Goal: Task Accomplishment & Management: Complete application form

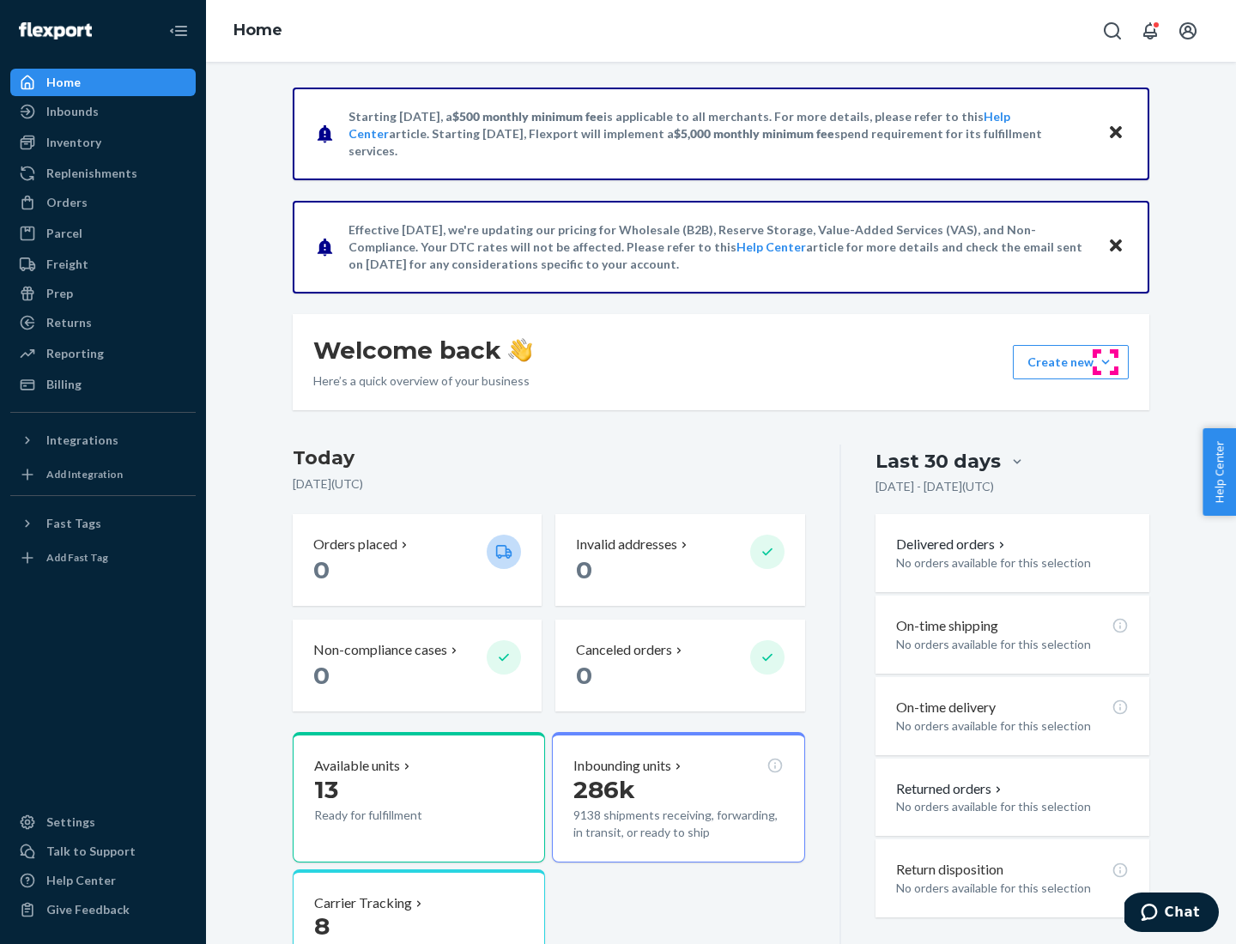
click at [1106, 362] on button "Create new Create new inbound Create new order Create new product" at bounding box center [1071, 362] width 116 height 34
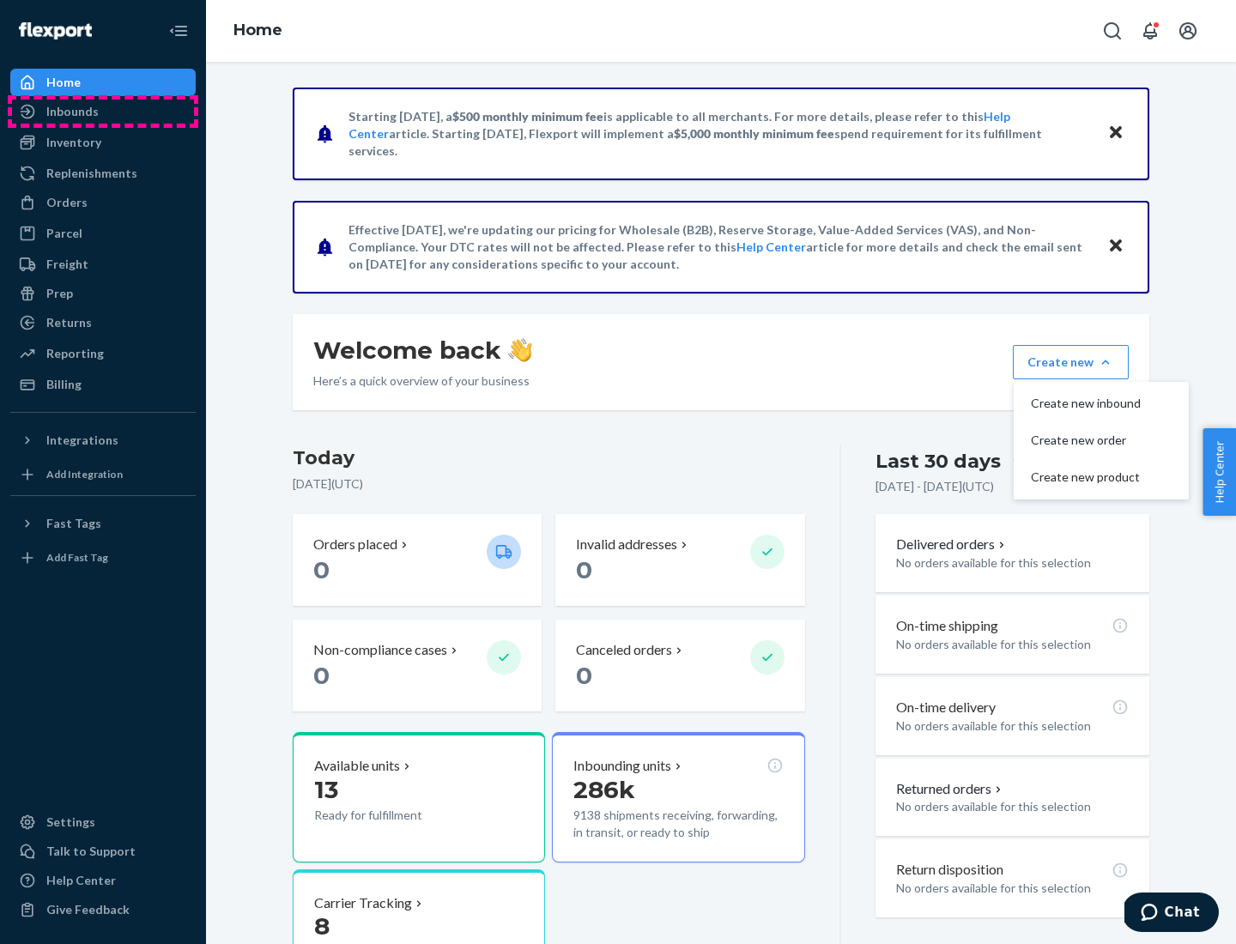
click at [103, 112] on div "Inbounds" at bounding box center [103, 112] width 182 height 24
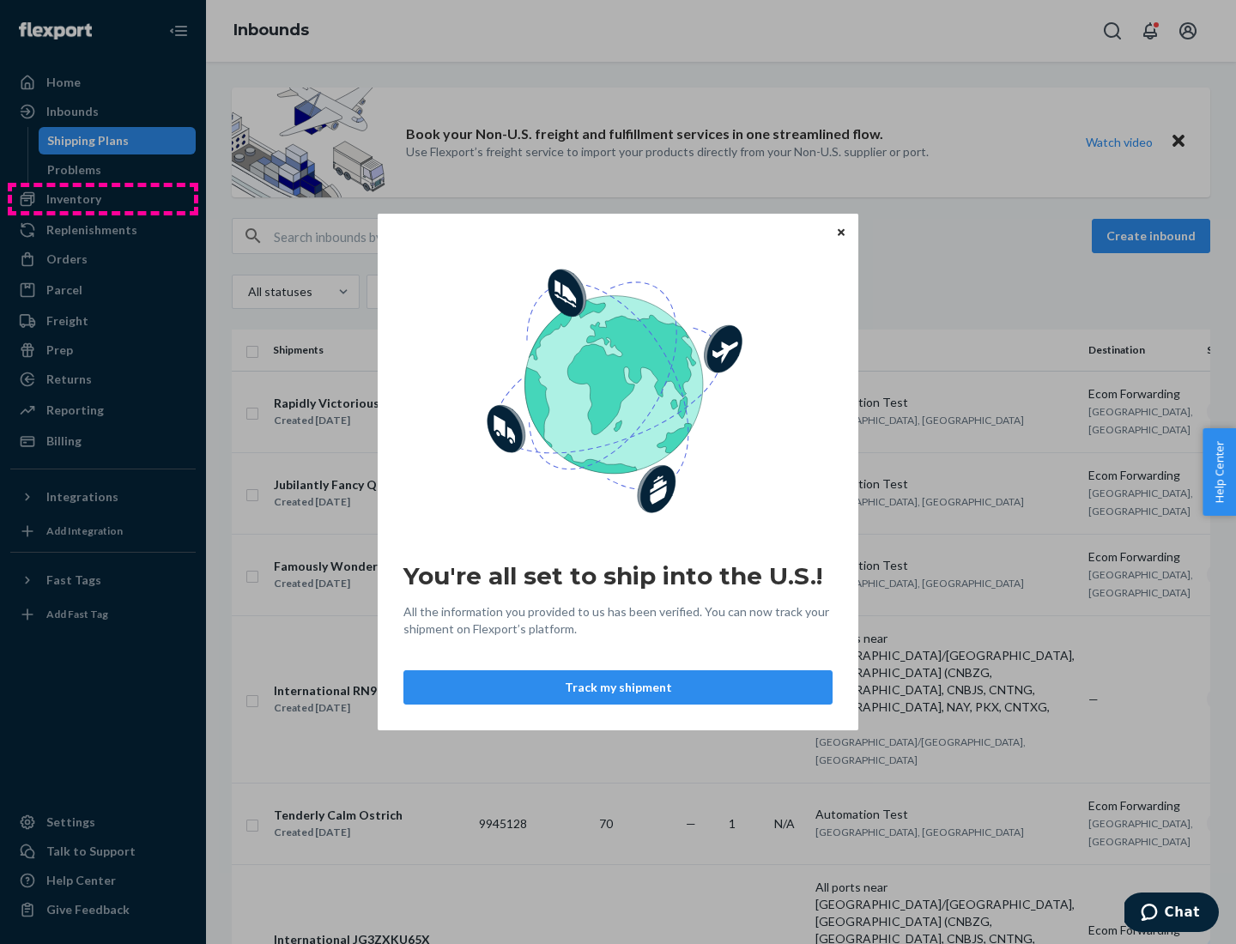
click at [103, 199] on div "You're all set to ship into the U.S.! All the information you provided to us ha…" at bounding box center [618, 472] width 1236 height 944
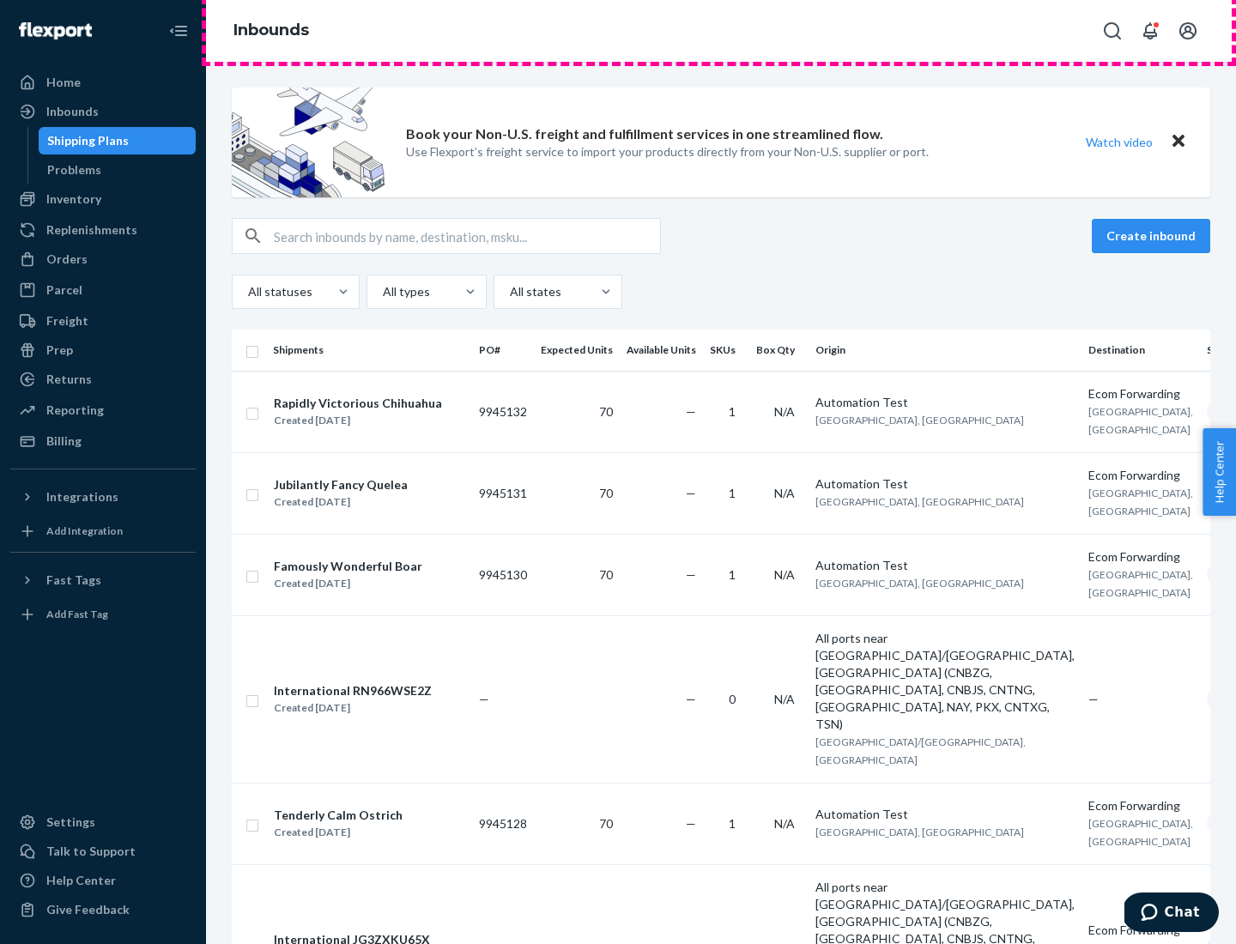
click at [721, 31] on div "Inbounds" at bounding box center [721, 31] width 1030 height 62
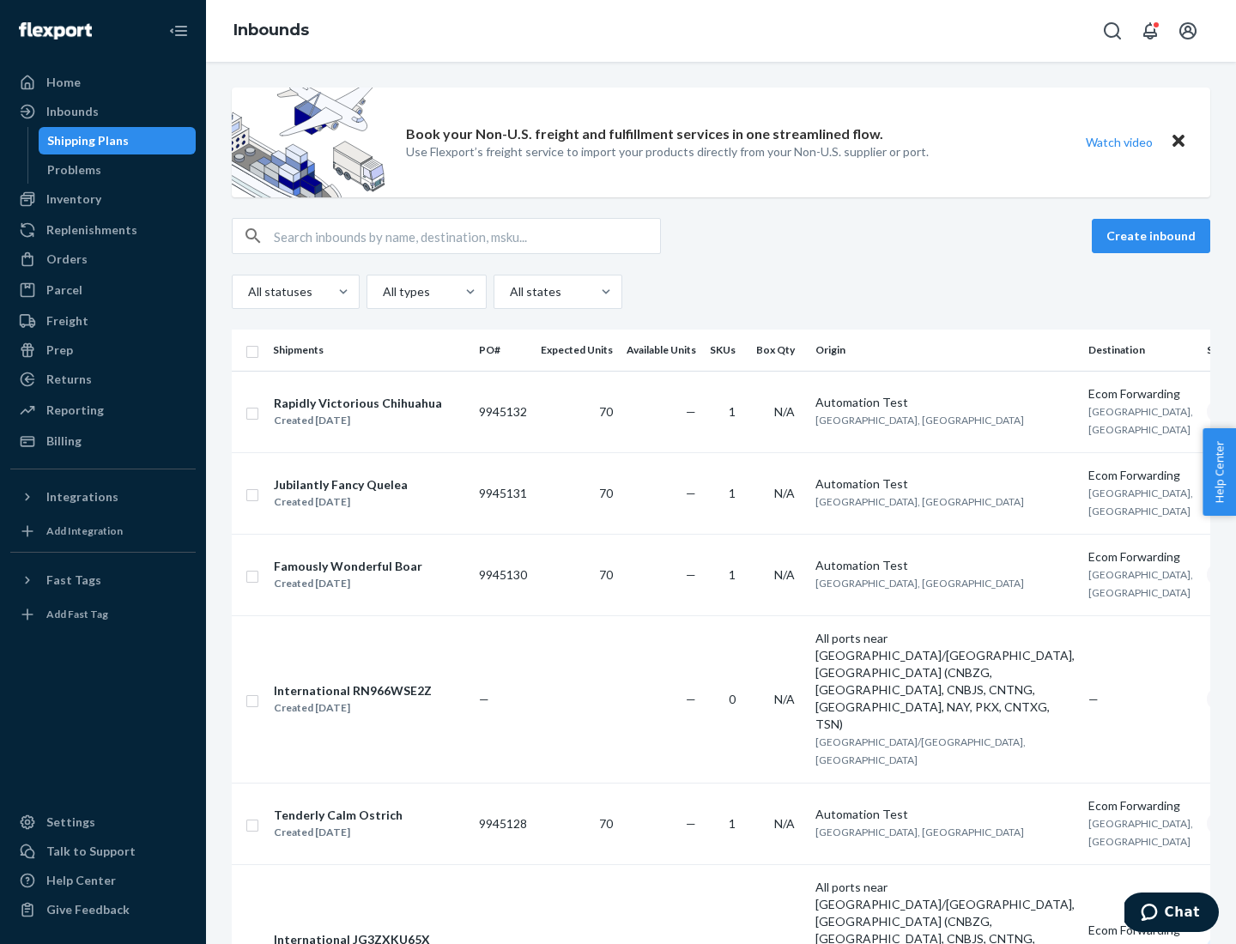
click at [721, 292] on div "All statuses All types All states" at bounding box center [721, 292] width 979 height 34
click at [85, 141] on div "Shipping Plans" at bounding box center [88, 140] width 82 height 17
click at [1154, 236] on button "Create inbound" at bounding box center [1151, 236] width 118 height 34
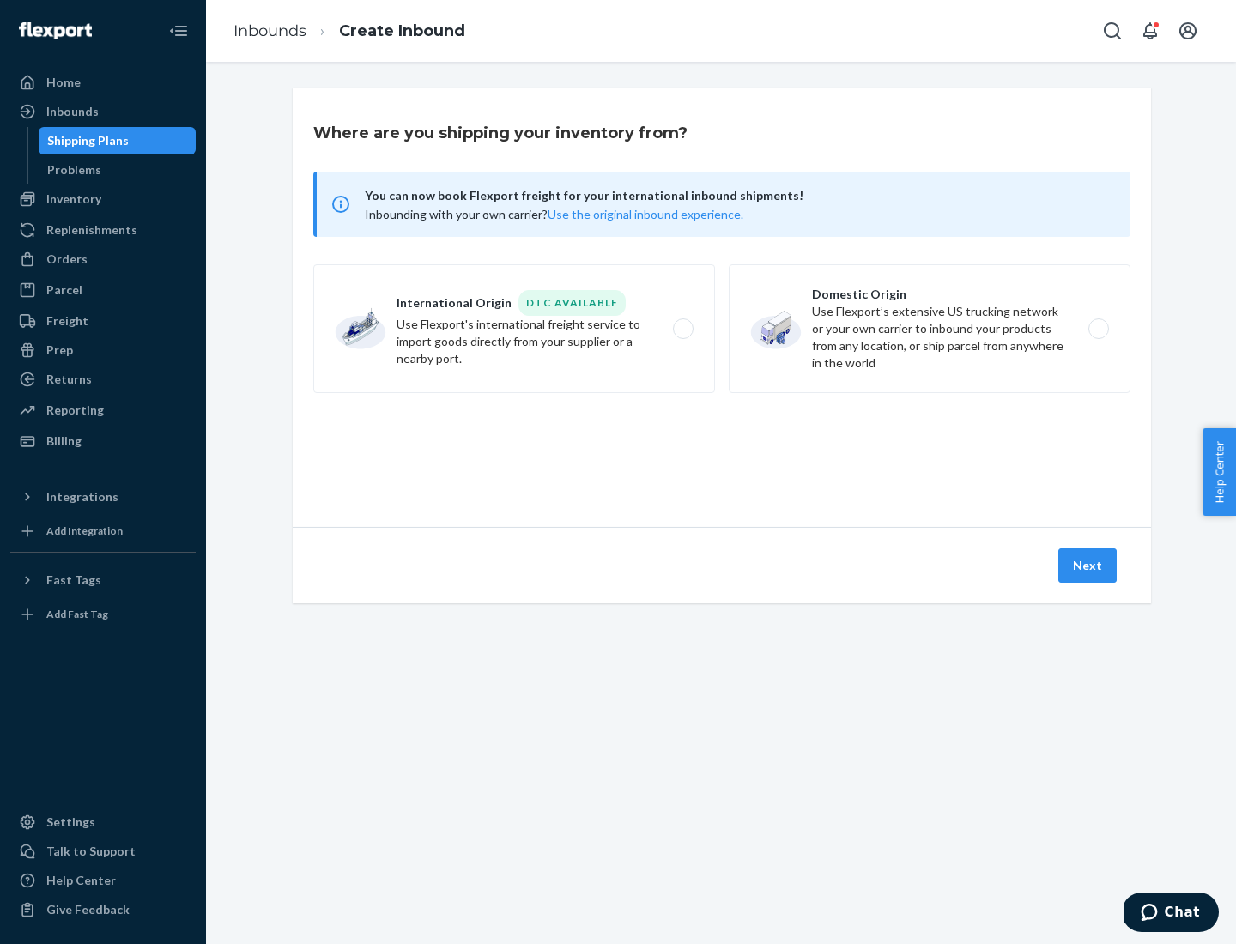
click at [514, 329] on label "International Origin DTC Available Use Flexport's international freight service…" at bounding box center [514, 328] width 402 height 129
click at [683, 329] on input "International Origin DTC Available Use Flexport's international freight service…" at bounding box center [688, 329] width 11 height 11
radio input "true"
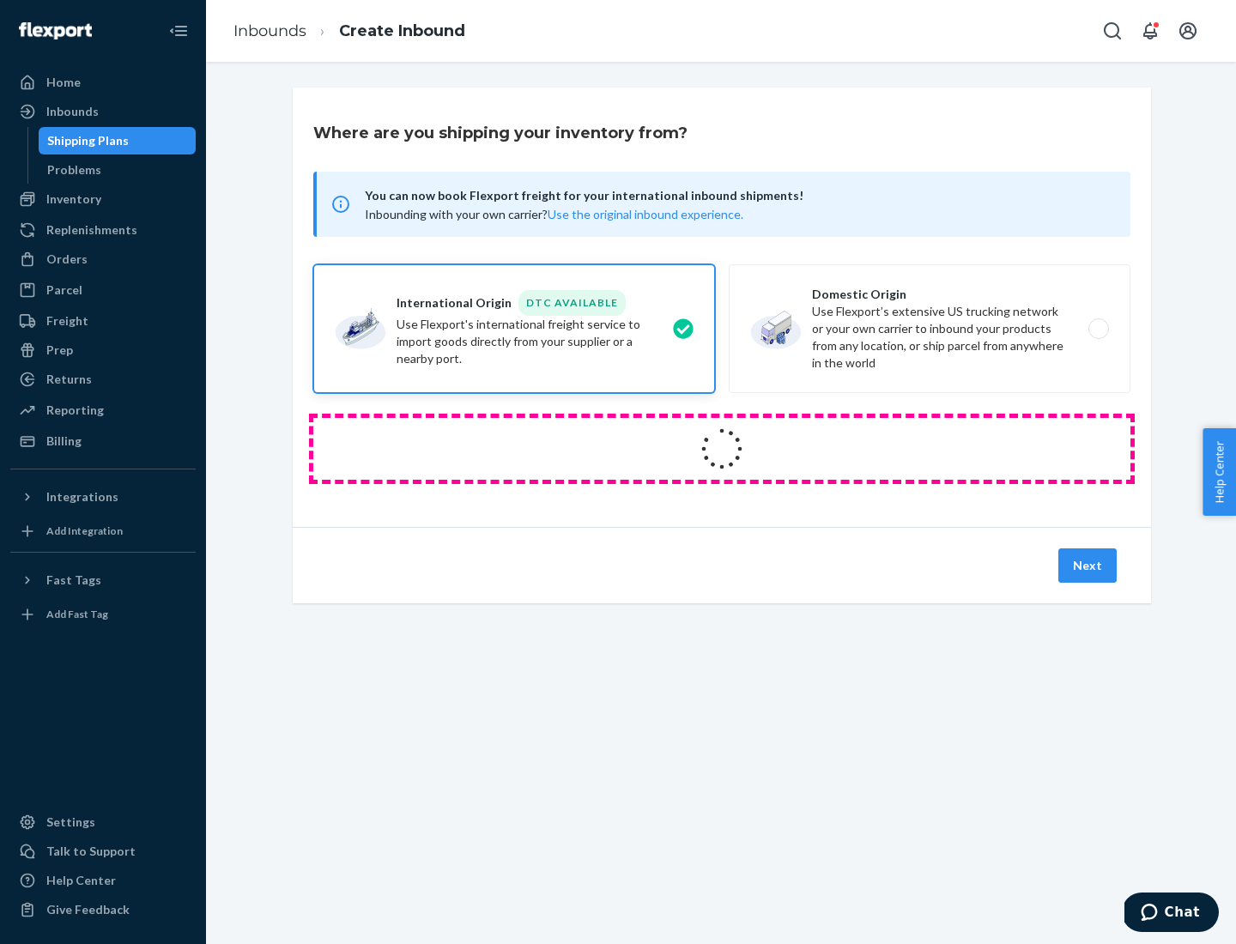
click at [722, 449] on icon at bounding box center [722, 449] width 57 height 57
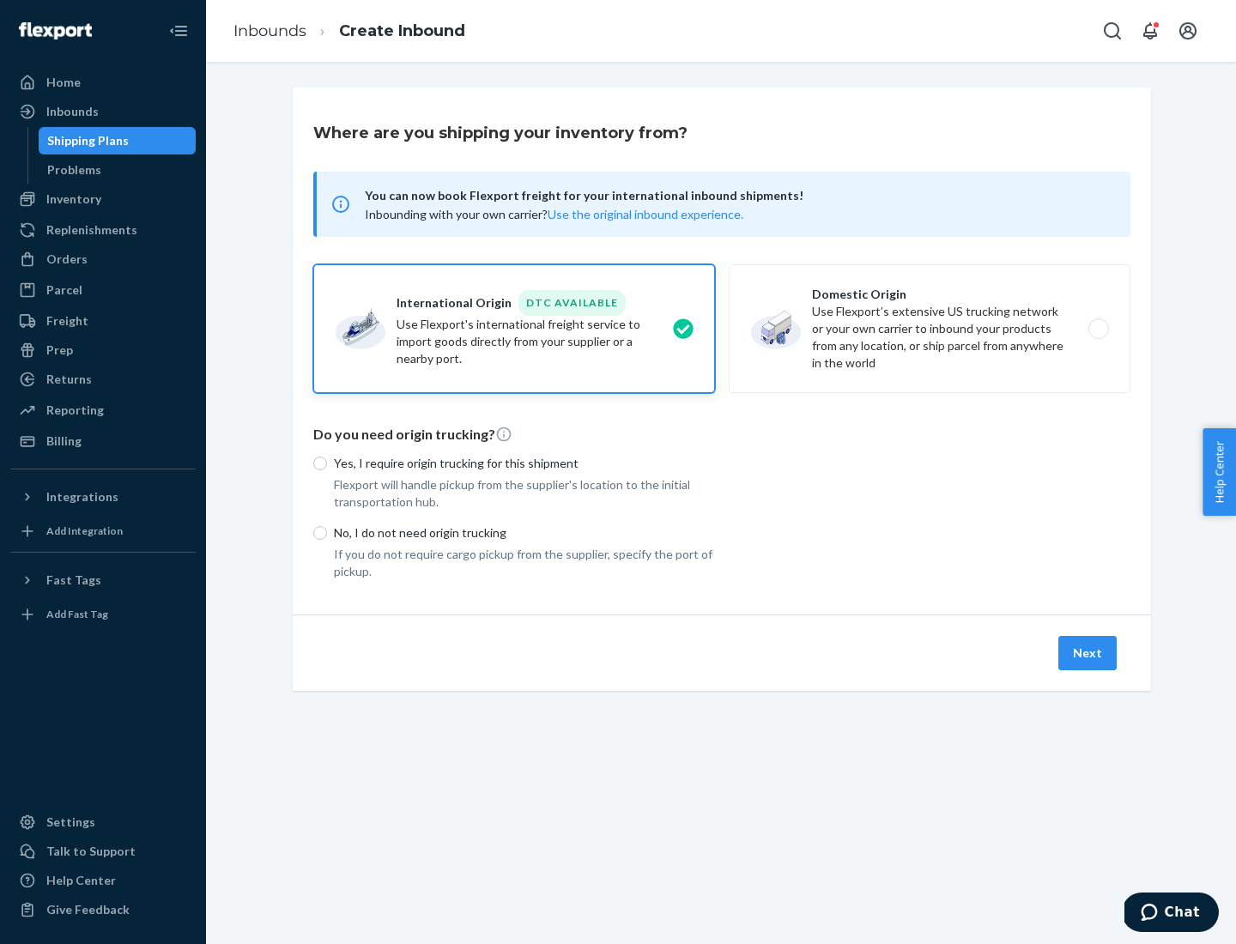
click at [525, 463] on p "Yes, I require origin trucking for this shipment" at bounding box center [524, 463] width 381 height 17
click at [327, 463] on input "Yes, I require origin trucking for this shipment" at bounding box center [320, 464] width 14 height 14
radio input "true"
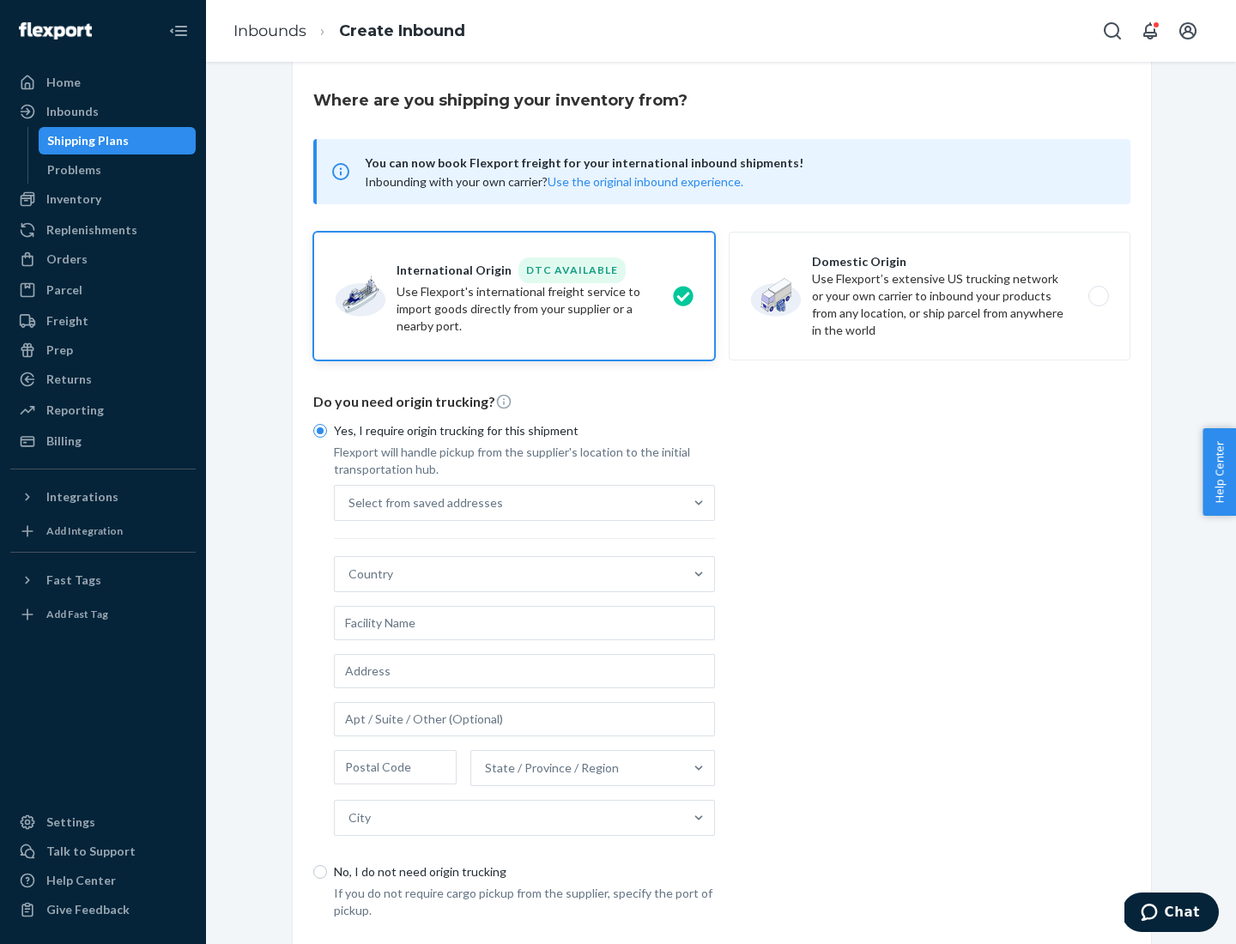
click at [509, 502] on div "Select from saved addresses" at bounding box center [509, 503] width 349 height 34
click at [350, 502] on input "Select from saved addresses" at bounding box center [350, 503] width 2 height 17
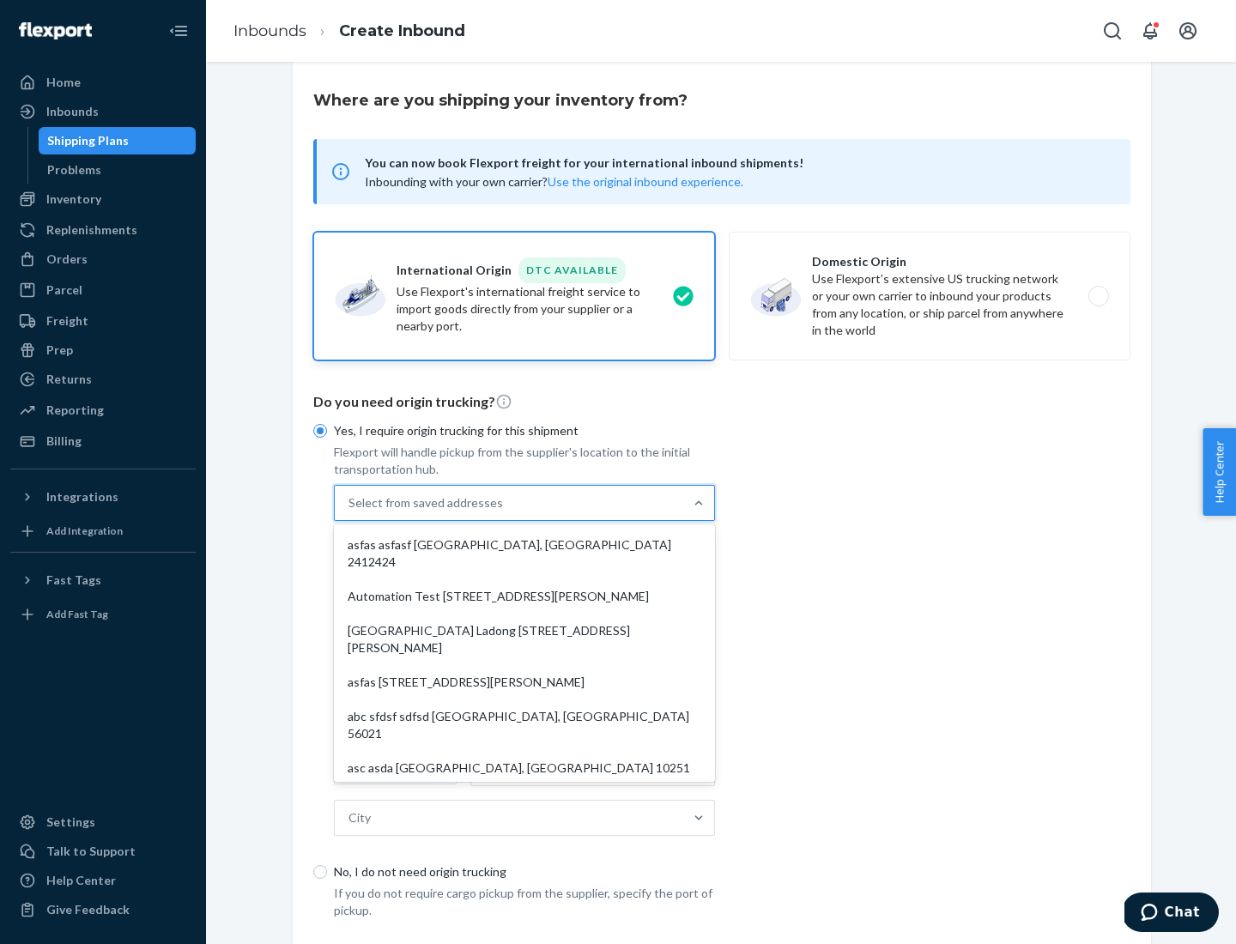
scroll to position [75, 0]
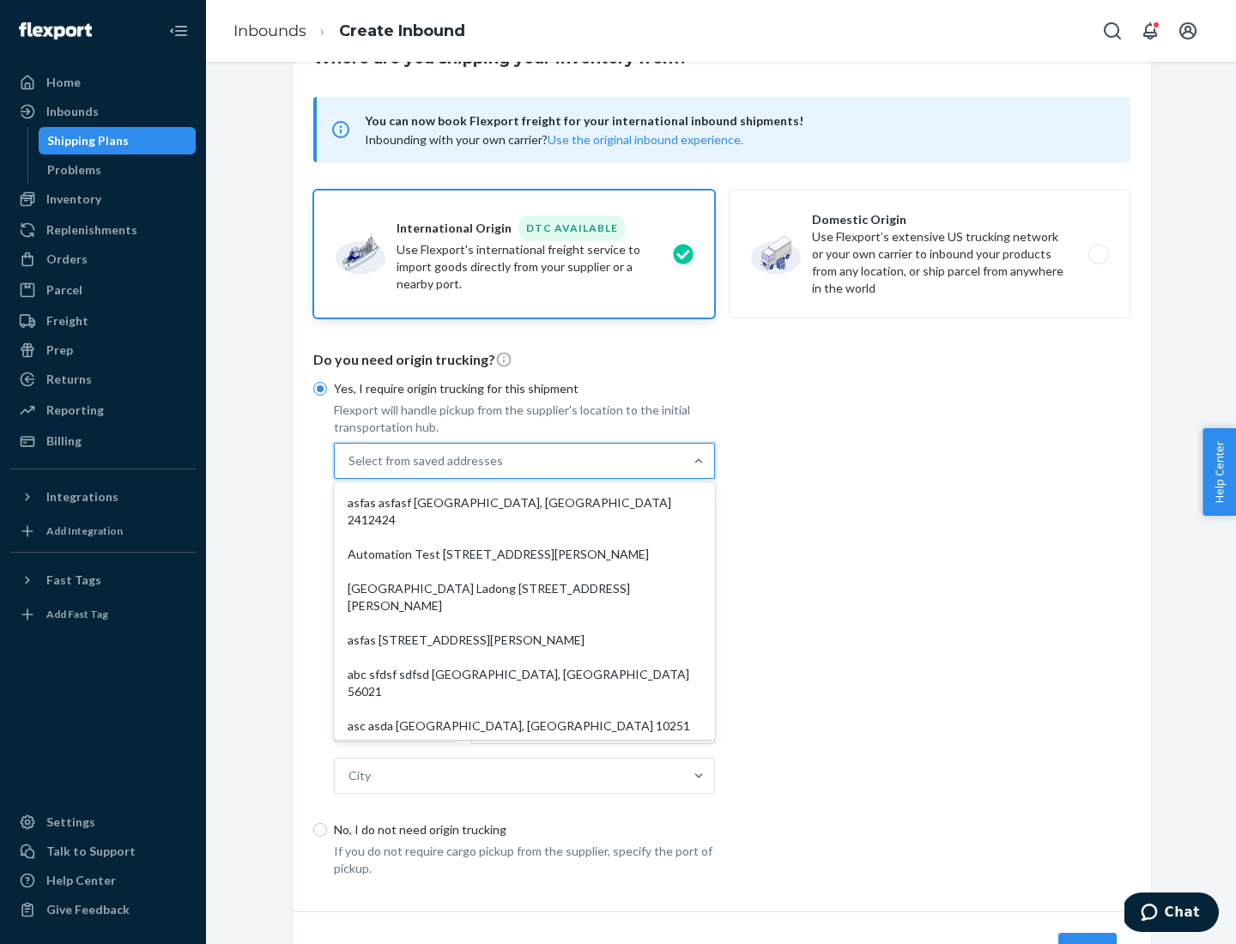
click at [525, 502] on div "asfas asfasf [GEOGRAPHIC_DATA], [GEOGRAPHIC_DATA] 2412424" at bounding box center [524, 512] width 374 height 52
click at [350, 470] on input "option asfas asfasf [GEOGRAPHIC_DATA], [GEOGRAPHIC_DATA] 2412424 focused, 1 of …" at bounding box center [350, 461] width 2 height 17
type input "asfas"
type input "asfasf"
type input "2412424"
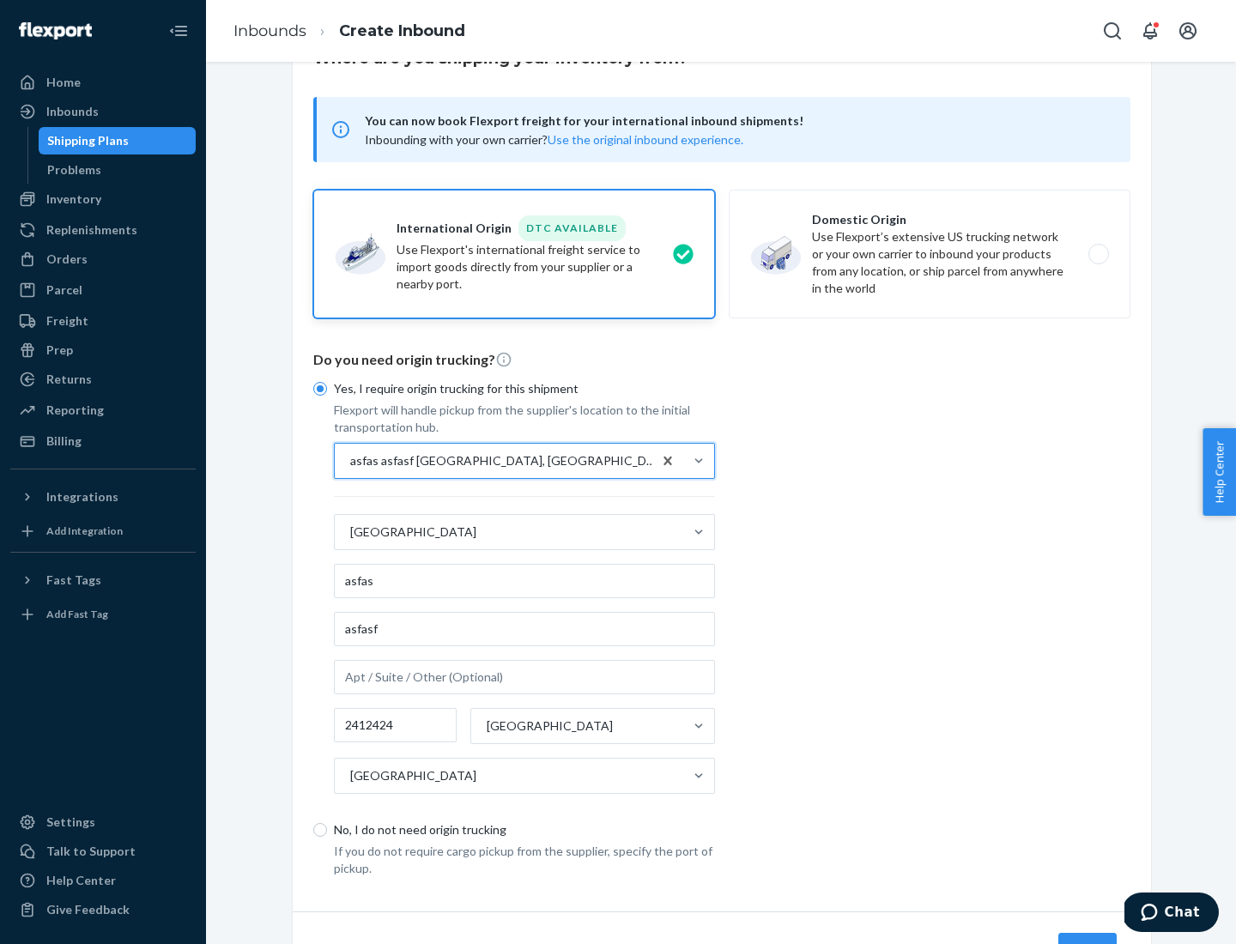
scroll to position [160, 0]
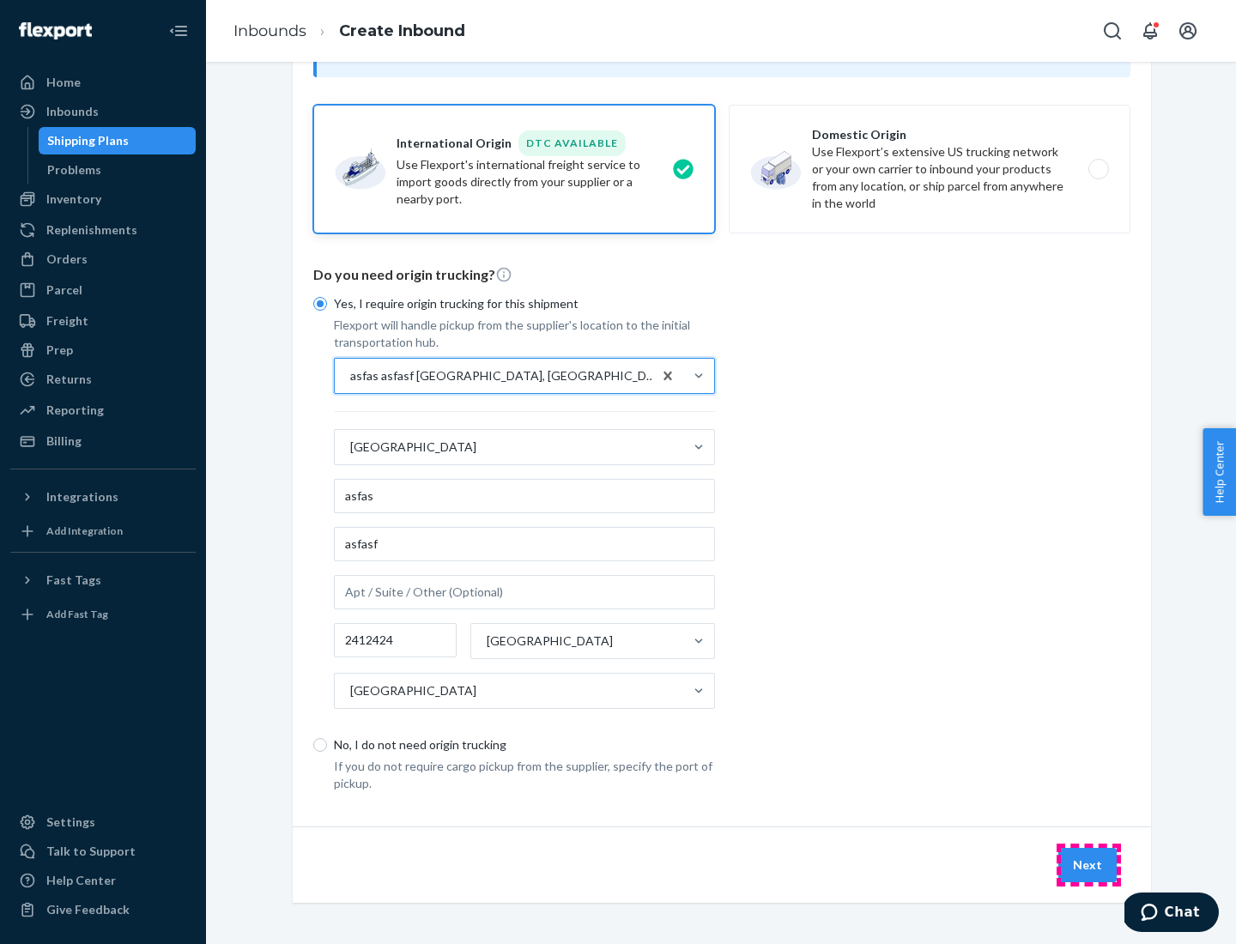
click at [1089, 865] on button "Next" at bounding box center [1088, 865] width 58 height 34
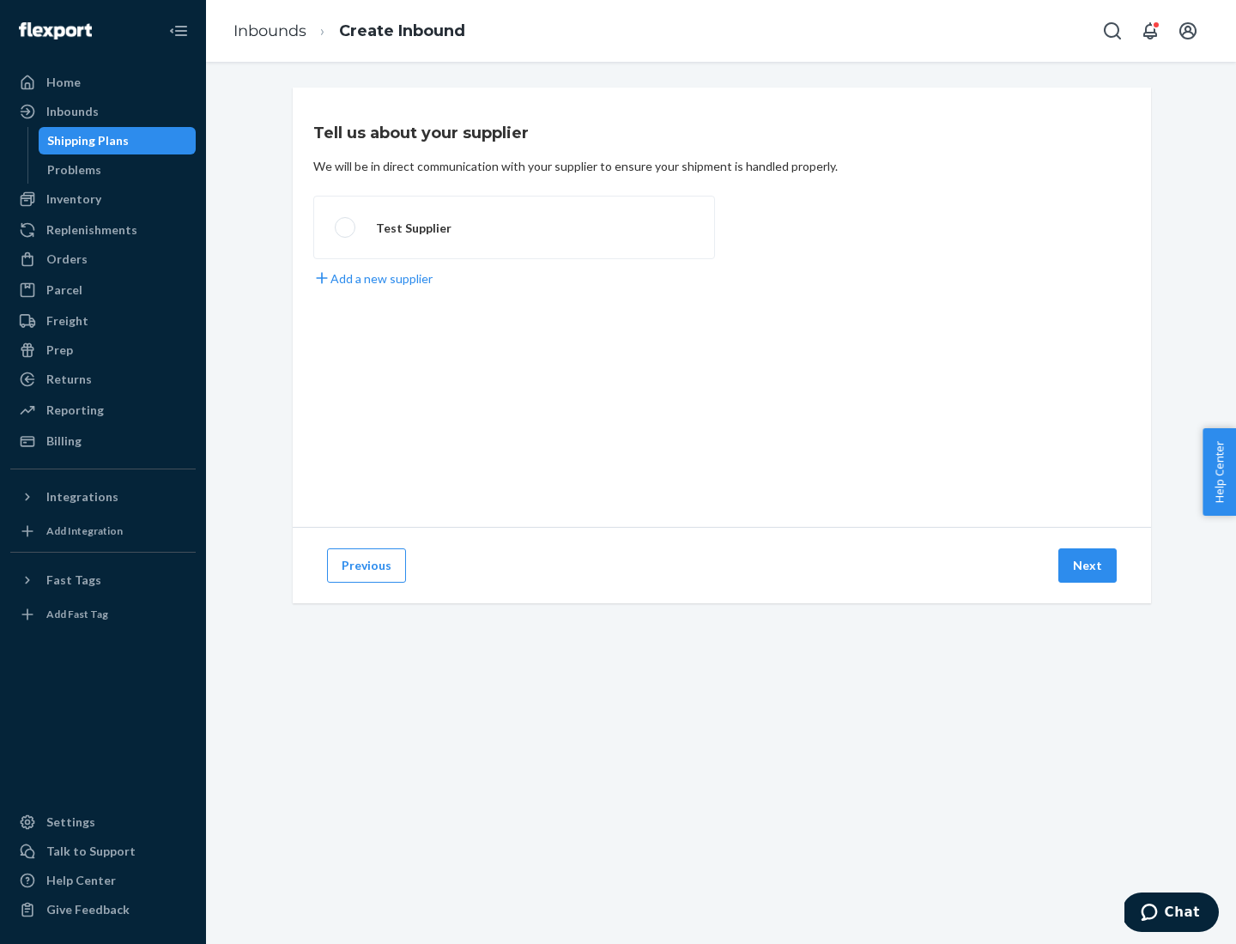
click at [514, 228] on label "Test Supplier" at bounding box center [514, 228] width 402 height 64
click at [346, 228] on input "Test Supplier" at bounding box center [340, 227] width 11 height 11
radio input "true"
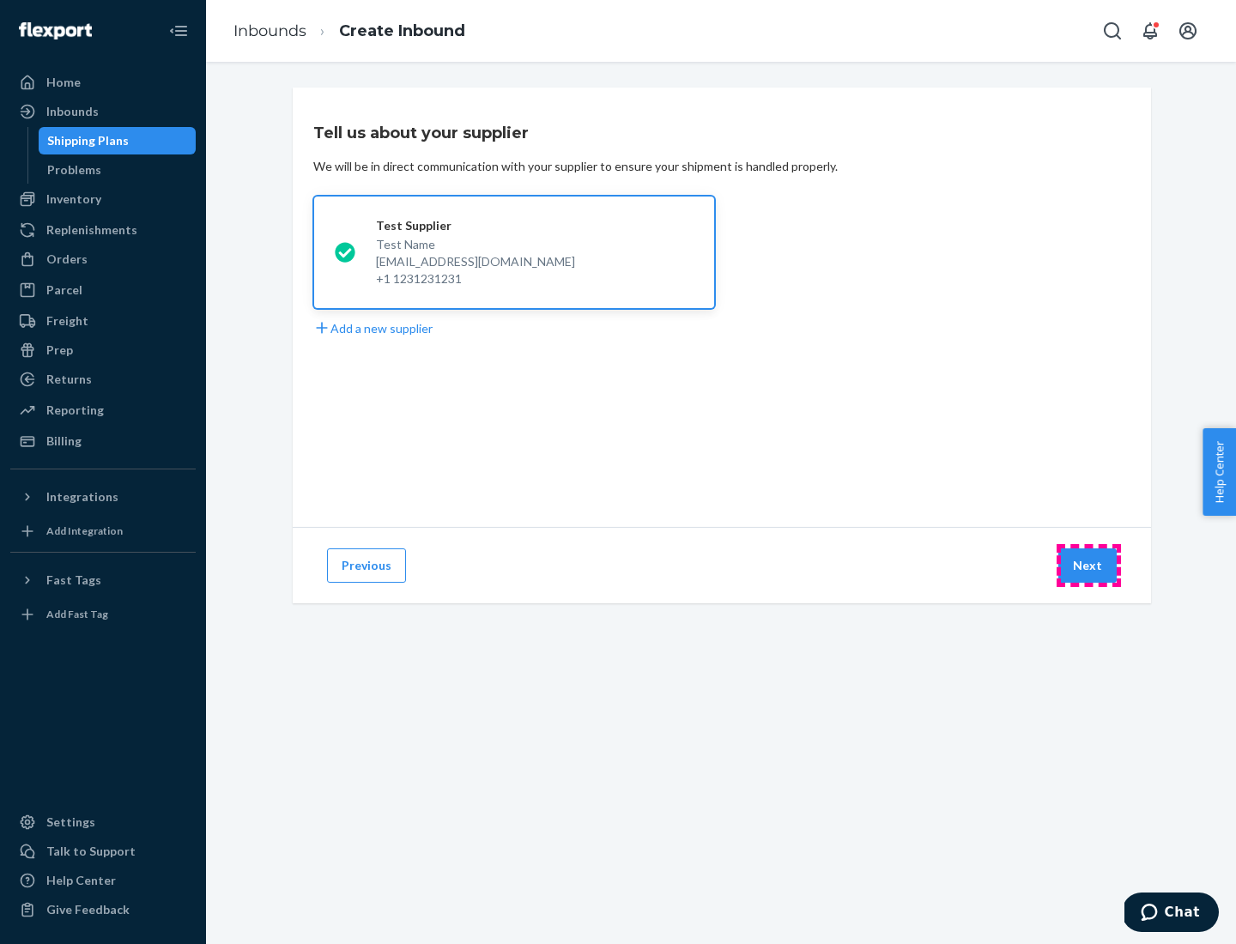
click at [1089, 566] on button "Next" at bounding box center [1088, 566] width 58 height 34
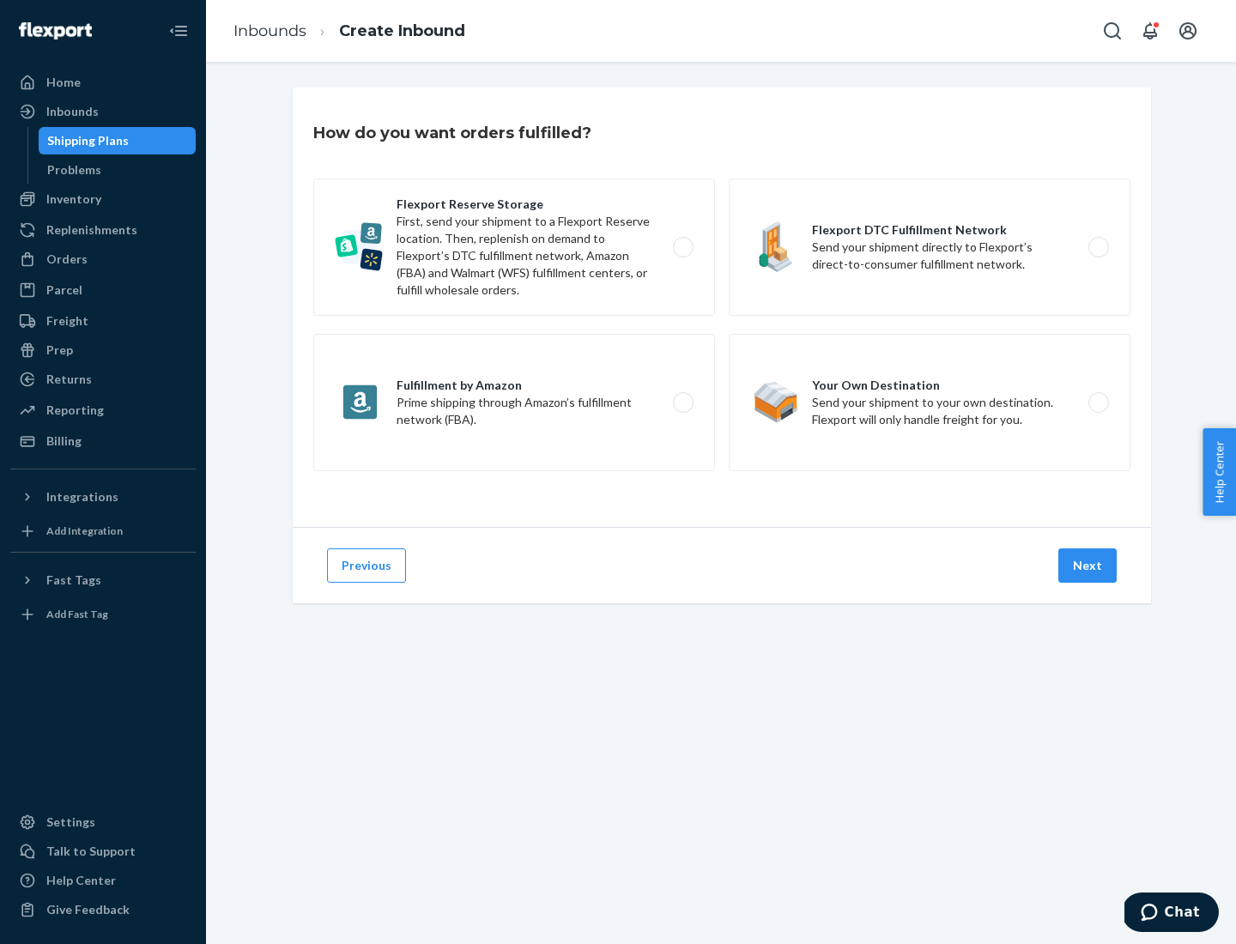
click at [514, 403] on label "Fulfillment by Amazon Prime shipping through Amazon’s fulfillment network (FBA)." at bounding box center [514, 402] width 402 height 137
click at [683, 403] on input "Fulfillment by Amazon Prime shipping through Amazon’s fulfillment network (FBA)." at bounding box center [688, 403] width 11 height 11
radio input "true"
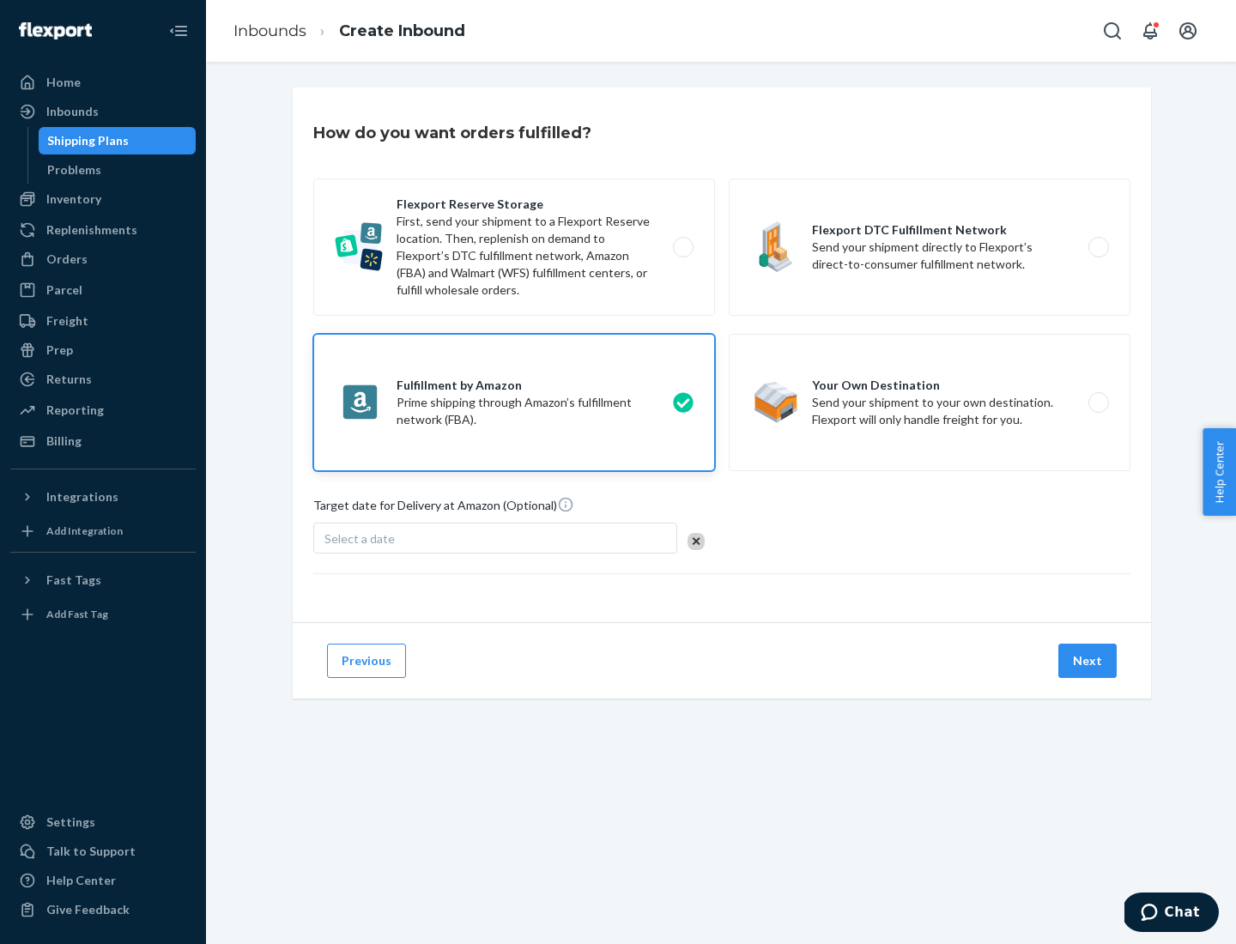
click at [1089, 661] on button "Next" at bounding box center [1088, 661] width 58 height 34
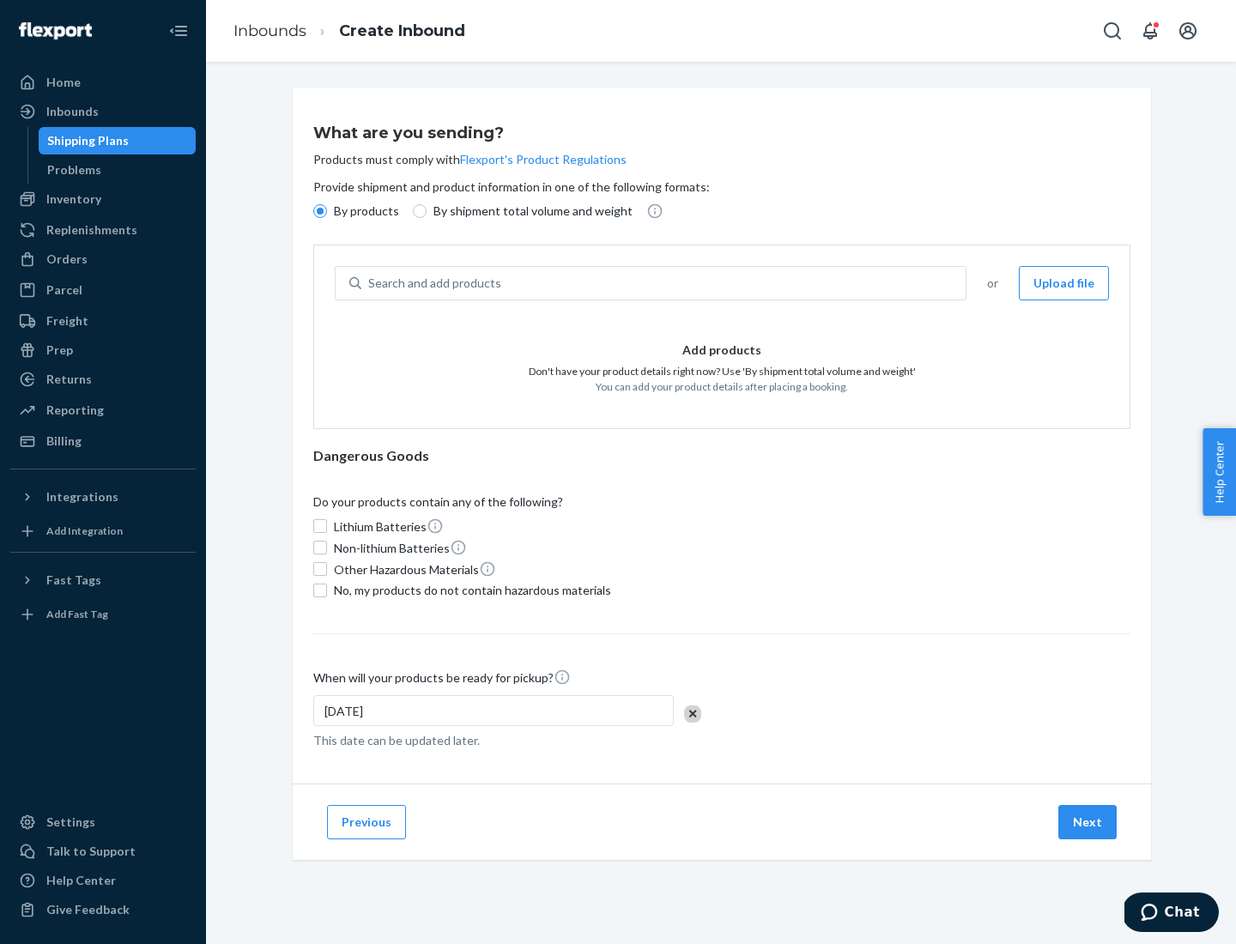
click at [528, 211] on p "By shipment total volume and weight" at bounding box center [533, 211] width 199 height 17
click at [427, 211] on input "By shipment total volume and weight" at bounding box center [420, 211] width 14 height 14
radio input "true"
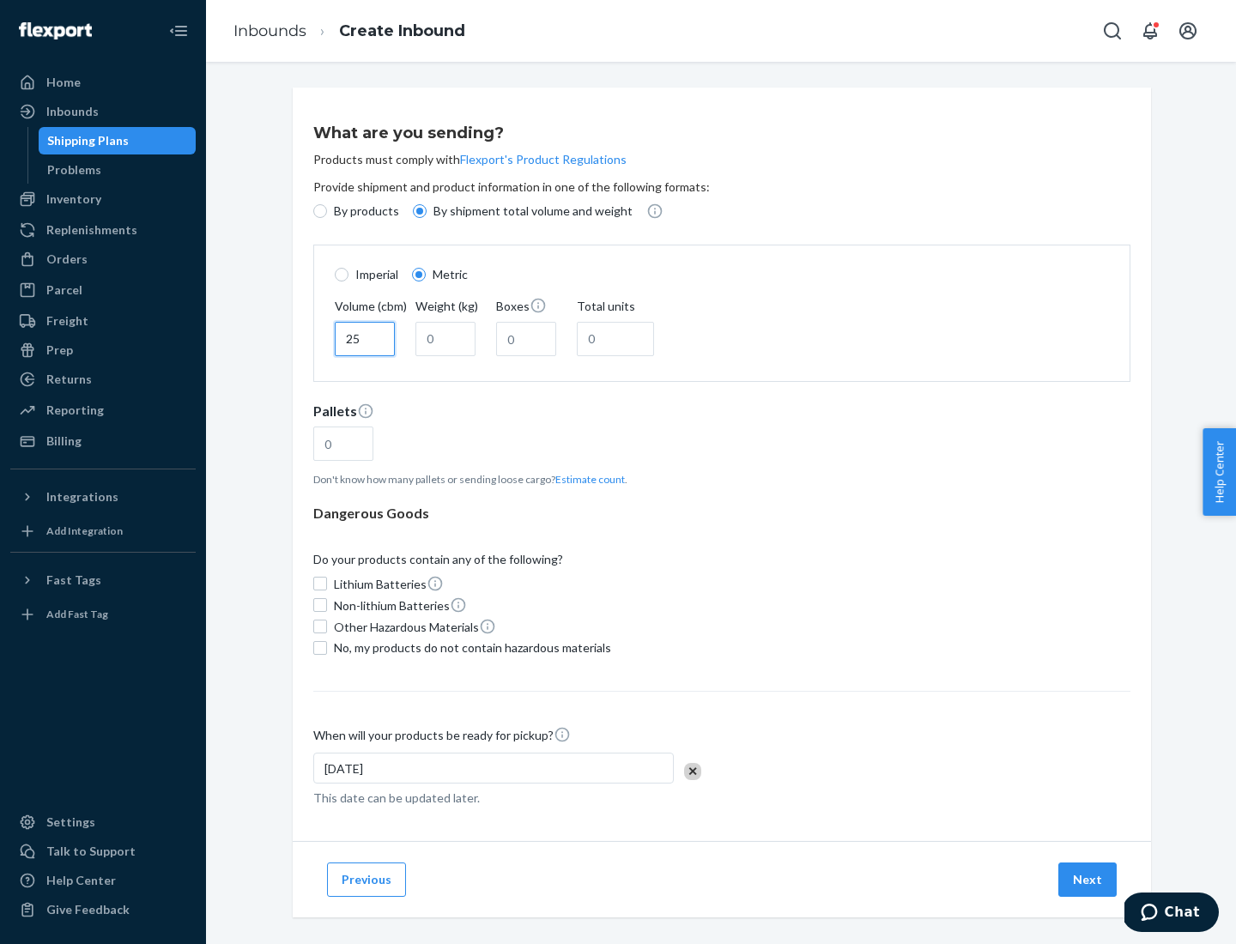
type input "25"
type input "100"
type input "50"
type input "500"
click at [586, 479] on button "Estimate count" at bounding box center [591, 479] width 70 height 15
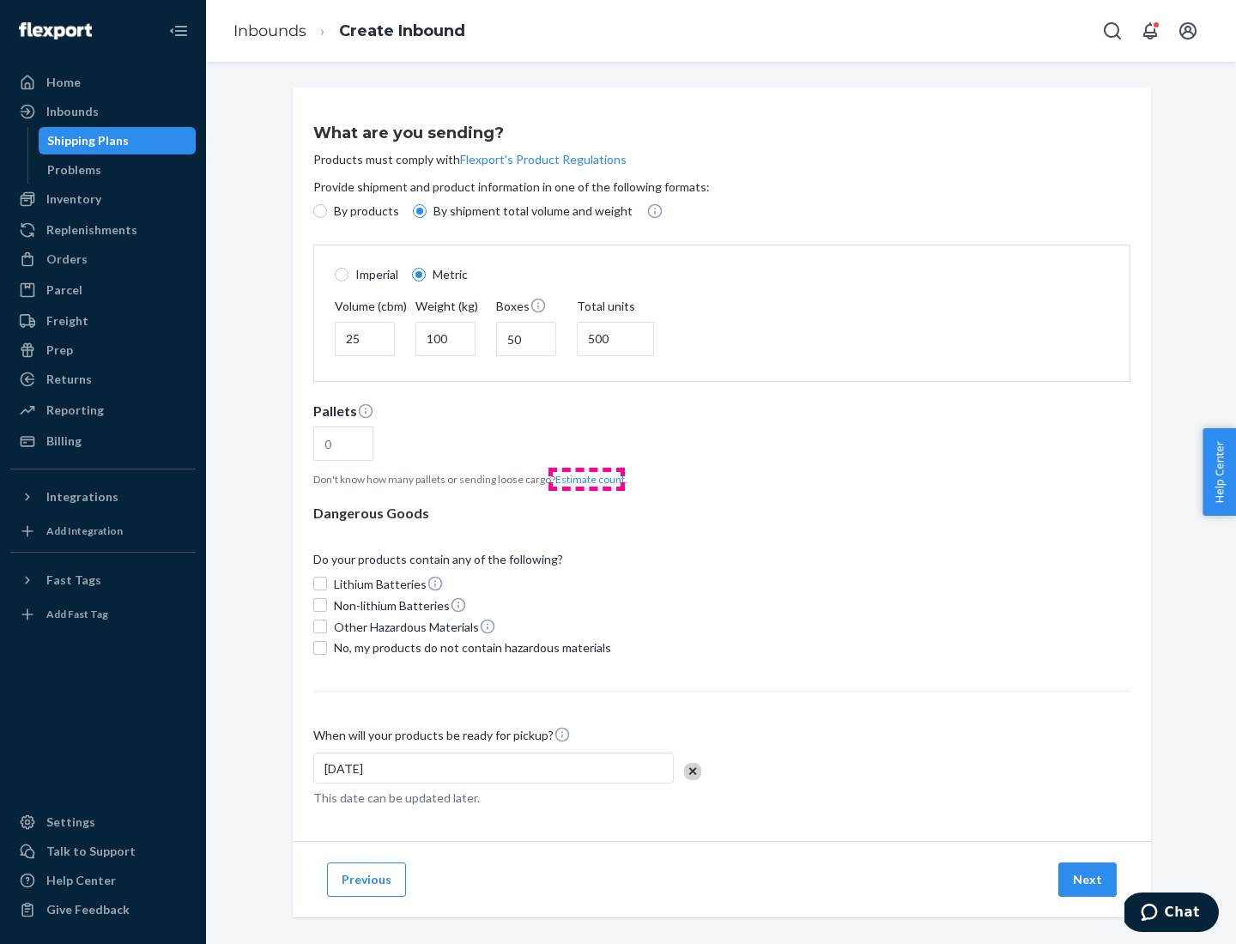
type input "16"
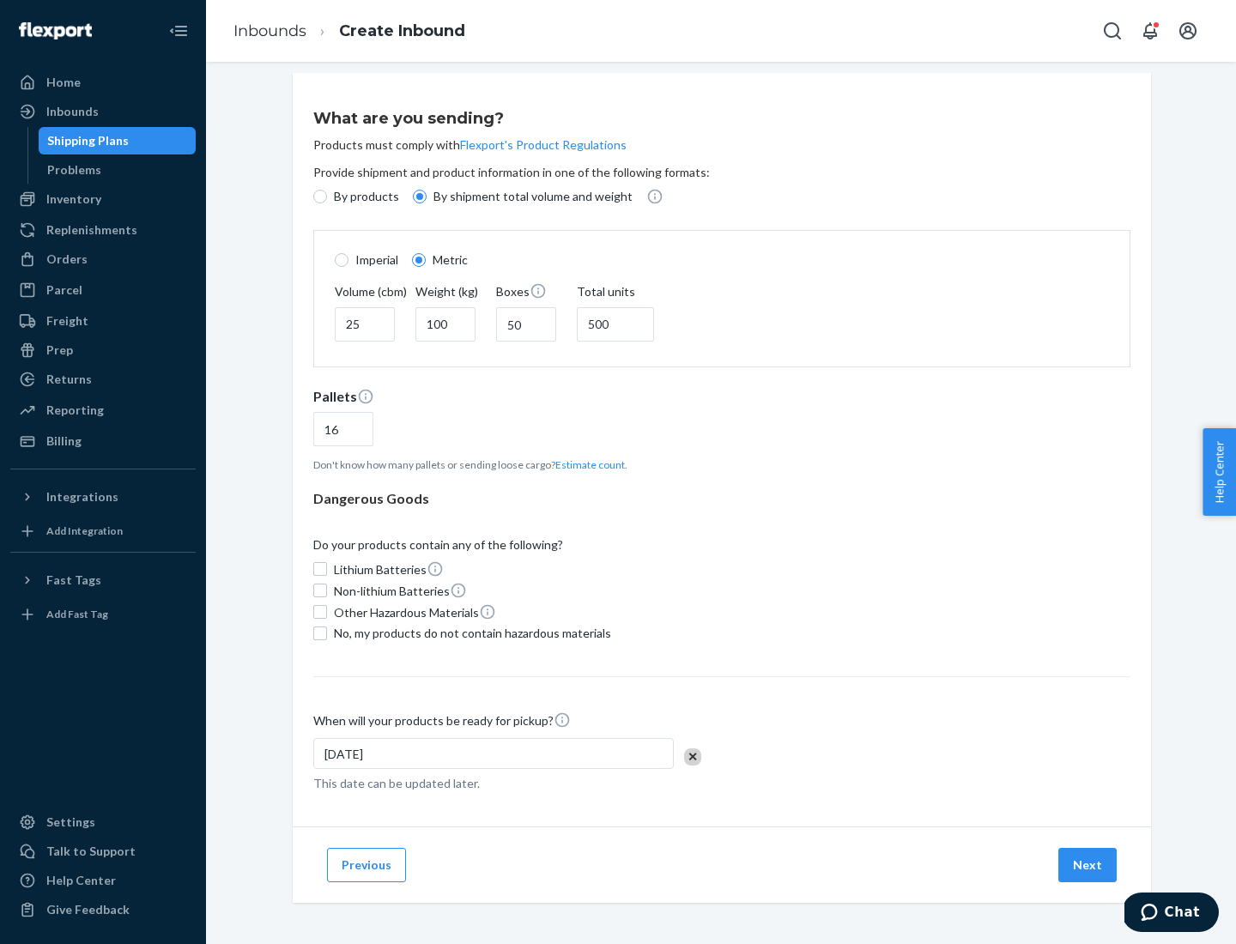
click at [470, 633] on span "No, my products do not contain hazardous materials" at bounding box center [472, 633] width 277 height 17
click at [327, 633] on input "No, my products do not contain hazardous materials" at bounding box center [320, 634] width 14 height 14
checkbox input "true"
click at [1089, 865] on button "Next" at bounding box center [1088, 865] width 58 height 34
